Goal: Information Seeking & Learning: Check status

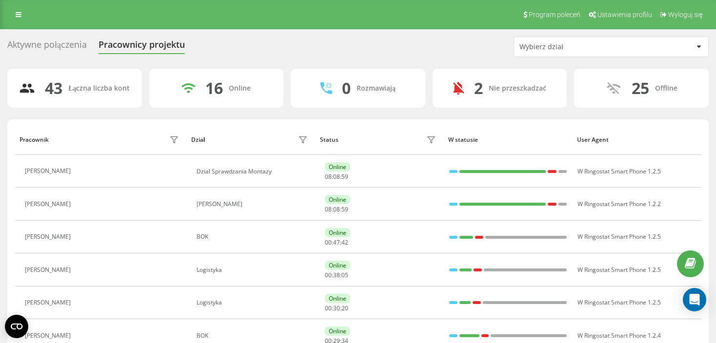
click at [160, 51] on div "Pracownicy projektu" at bounding box center [141, 46] width 86 height 15
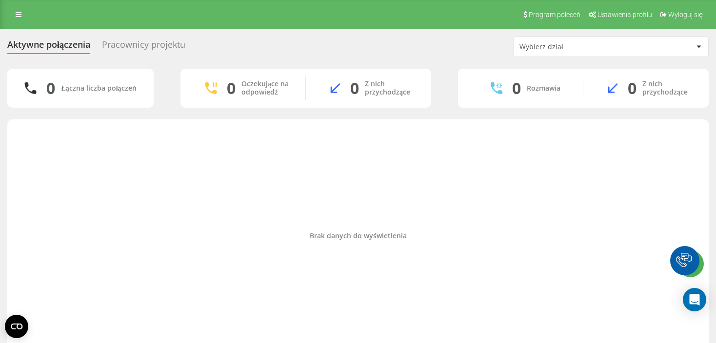
click at [598, 49] on div "Wybierz dział" at bounding box center [577, 47] width 117 height 8
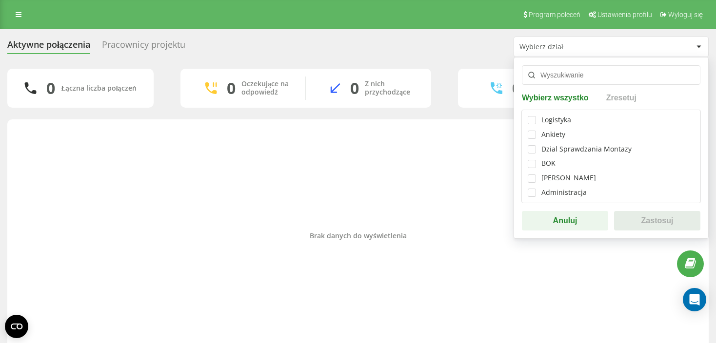
click at [364, 176] on div "Brak danych do wyświetlenia" at bounding box center [357, 235] width 685 height 223
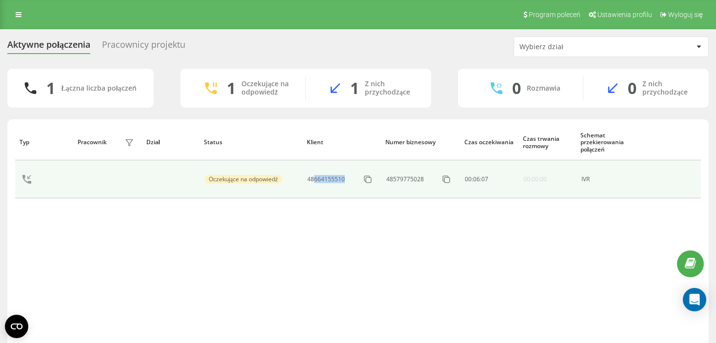
drag, startPoint x: 347, startPoint y: 181, endPoint x: 315, endPoint y: 183, distance: 31.7
click at [315, 183] on div "48664155510" at bounding box center [341, 180] width 68 height 16
copy div "664155510"
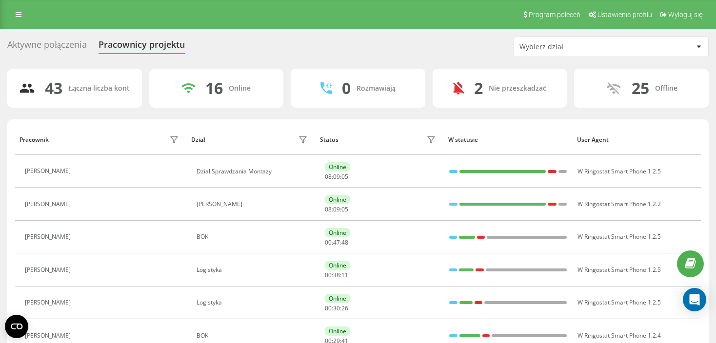
click at [588, 42] on div "Wybierz dział" at bounding box center [611, 46] width 194 height 19
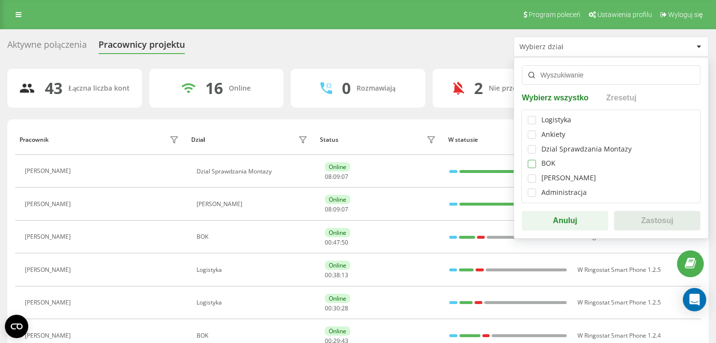
click at [531, 160] on label at bounding box center [531, 160] width 8 height 0
checkbox input "true"
click at [644, 217] on button "Zastosuj" at bounding box center [657, 220] width 86 height 19
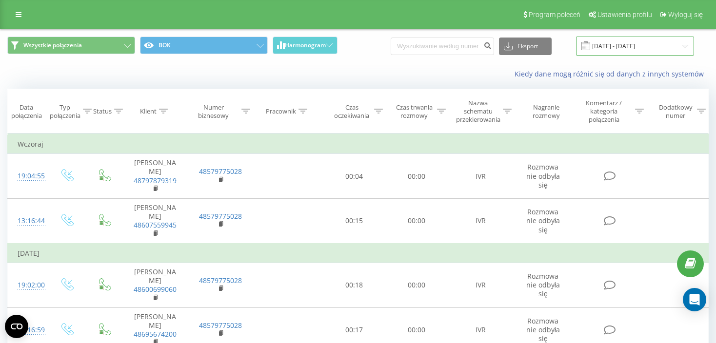
click at [616, 52] on input "[DATE] - [DATE]" at bounding box center [635, 46] width 118 height 19
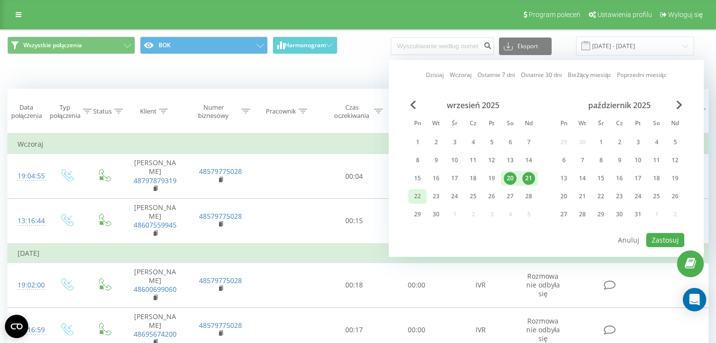
click at [424, 194] on div "22" at bounding box center [417, 196] width 19 height 15
click at [670, 233] on button "Zastosuj" at bounding box center [665, 240] width 38 height 14
type input "[DATE] - [DATE]"
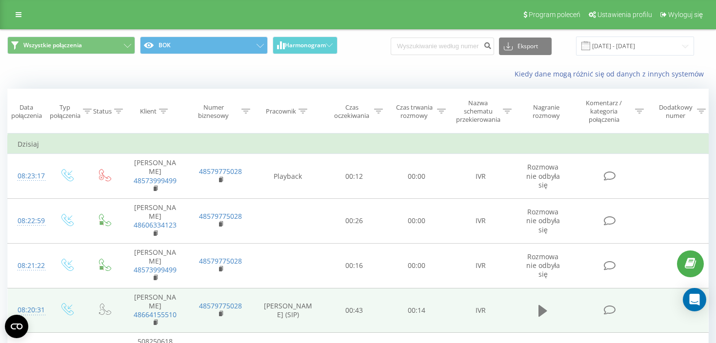
click at [543, 305] on icon at bounding box center [542, 311] width 9 height 12
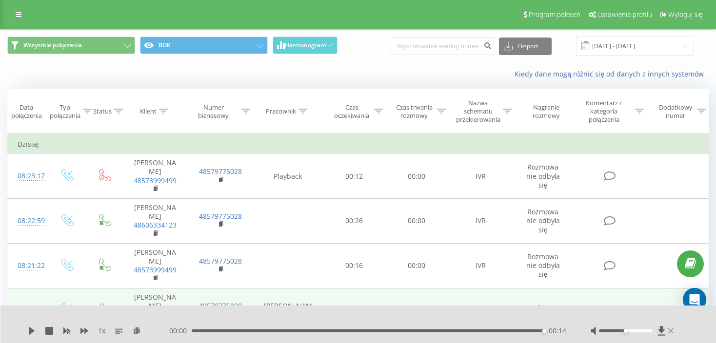
click at [673, 329] on icon at bounding box center [670, 331] width 5 height 8
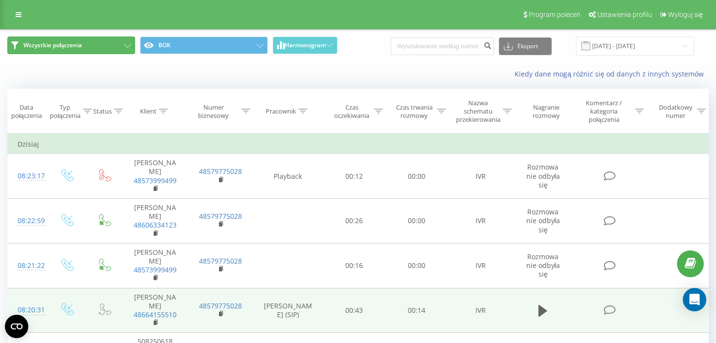
click at [63, 43] on span "Wszystkie połączenia" at bounding box center [52, 45] width 58 height 8
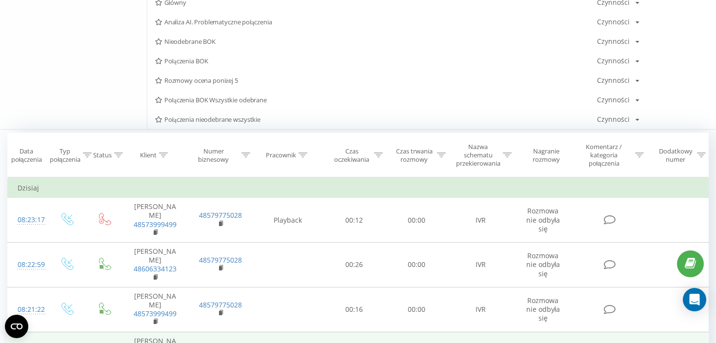
scroll to position [244, 0]
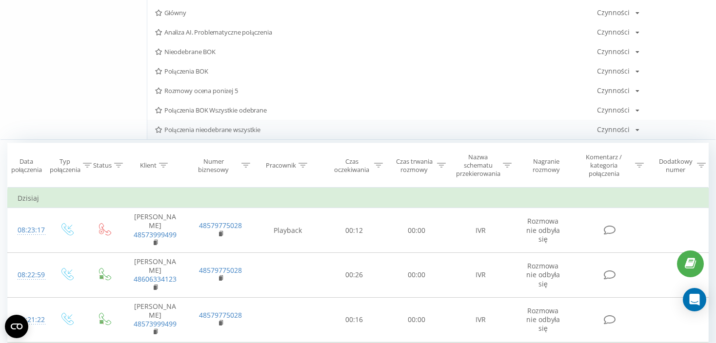
click at [237, 133] on div "Połączenia nieodebrane wszystkie Czynności Edytuj Kopiuj Usuń Domyślnie Udostęp…" at bounding box center [431, 129] width 568 height 19
click at [222, 127] on span "Połączenia nieodebrane wszystkie" at bounding box center [376, 129] width 442 height 7
